Goal: Information Seeking & Learning: Learn about a topic

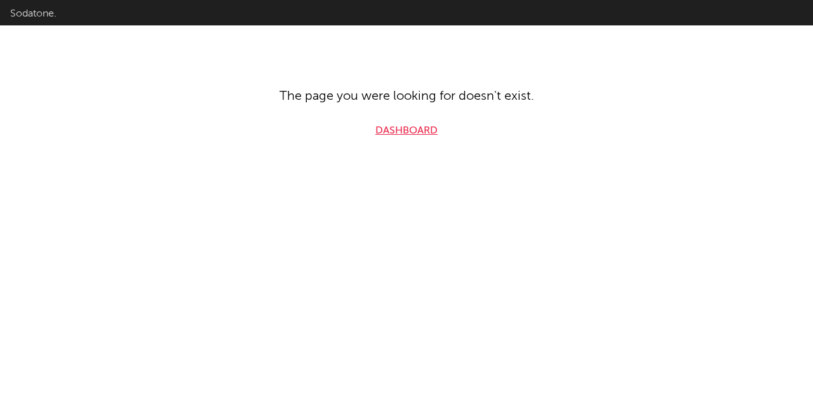
click at [407, 136] on link "Dashboard" at bounding box center [407, 130] width 62 height 15
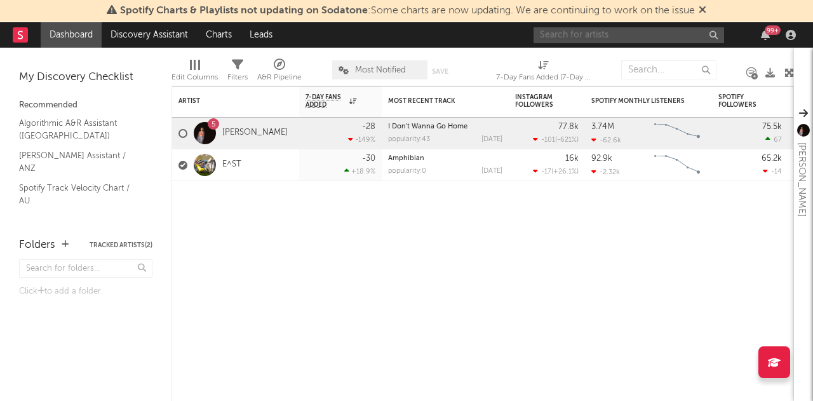
click at [625, 27] on input "text" at bounding box center [629, 35] width 191 height 16
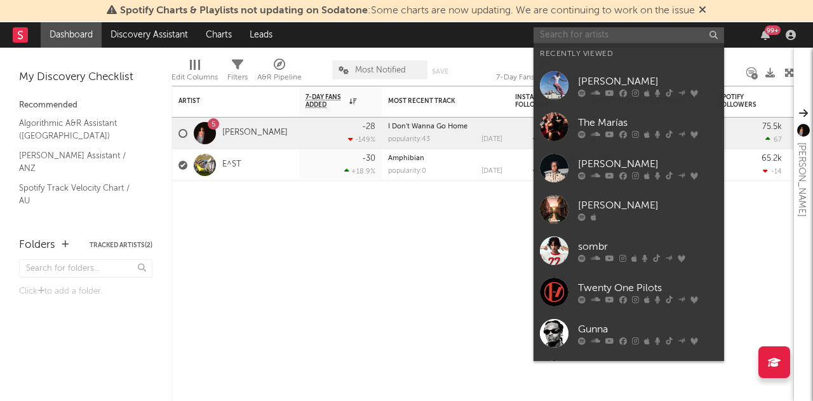
type input "f"
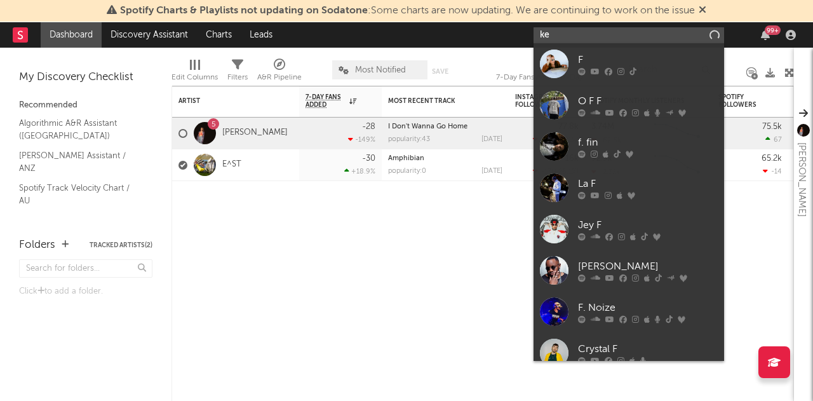
type input "k"
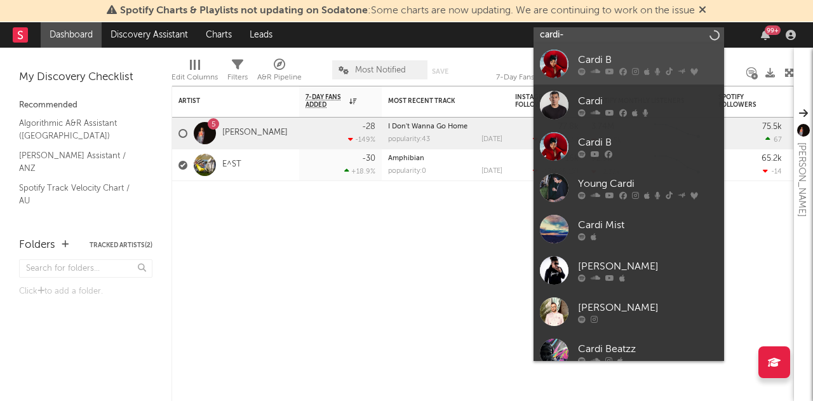
type input "cardi-"
click at [595, 70] on icon at bounding box center [596, 72] width 10 height 8
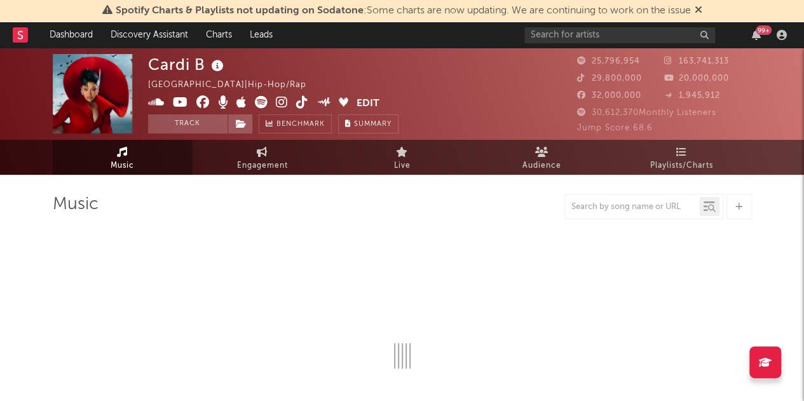
select select "6m"
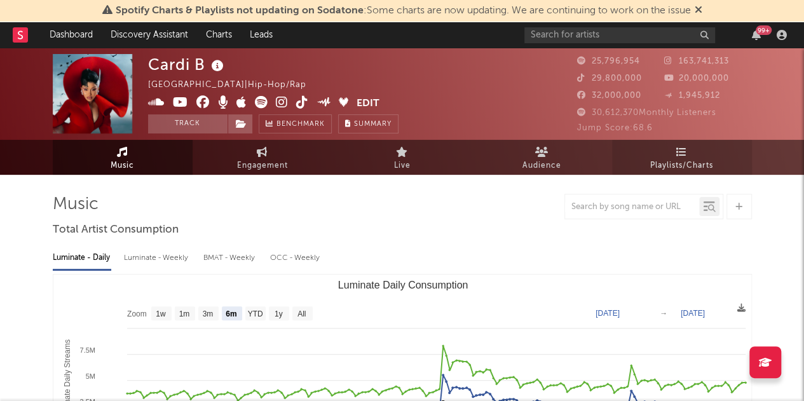
click at [656, 153] on link "Playlists/Charts" at bounding box center [682, 157] width 140 height 35
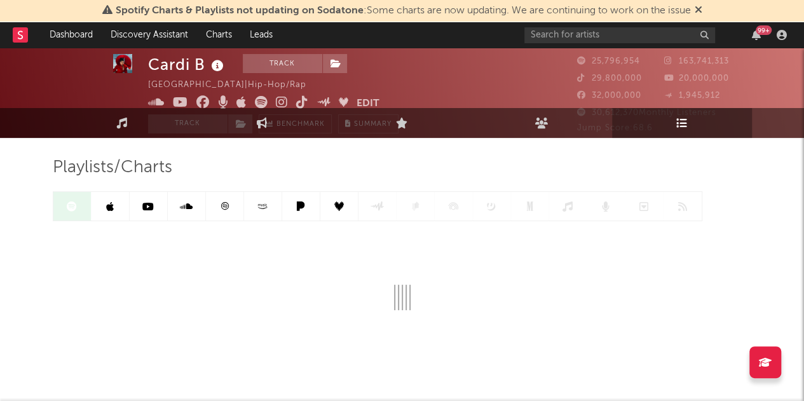
scroll to position [66, 0]
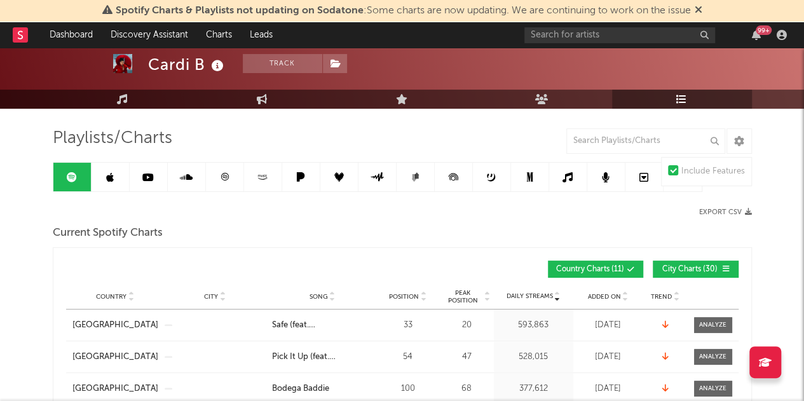
click at [691, 266] on span "City Charts ( 30 )" at bounding box center [690, 270] width 58 height 8
click at [604, 136] on input "text" at bounding box center [645, 140] width 159 height 25
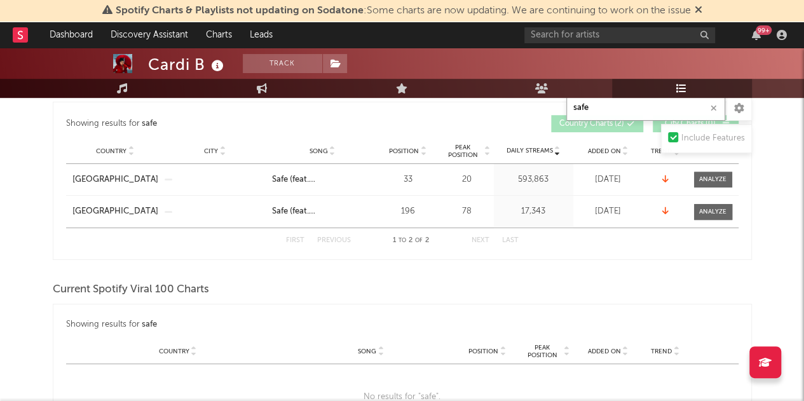
scroll to position [12, 0]
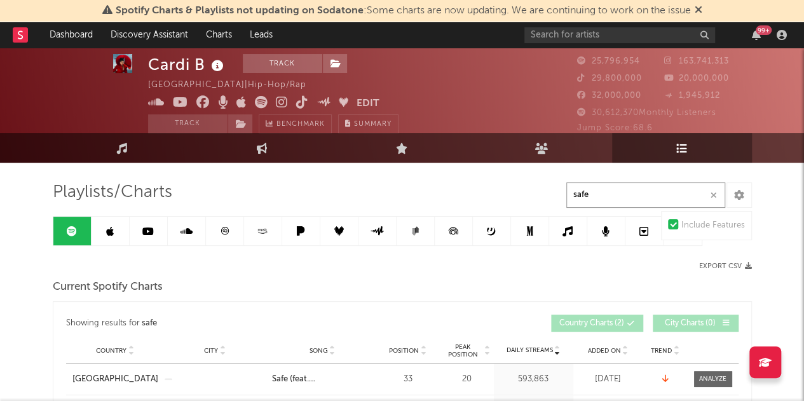
type input "safe"
